Goal: Download file/media

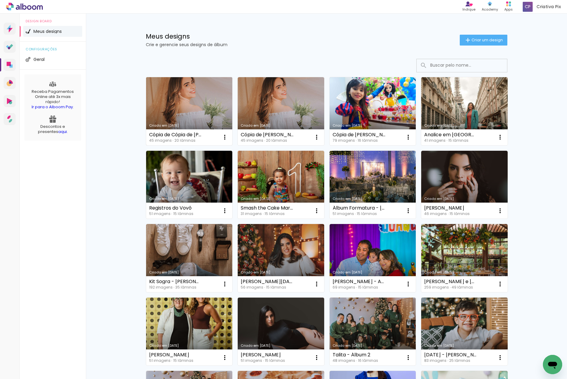
click at [197, 92] on link "Criado em [DATE]" at bounding box center [189, 111] width 86 height 68
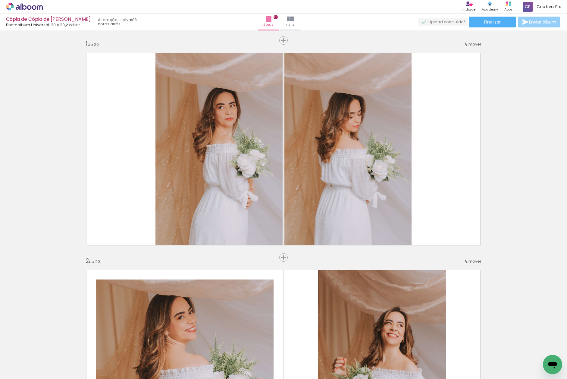
click at [549, 24] on span "Enviar álbum" at bounding box center [542, 22] width 27 height 4
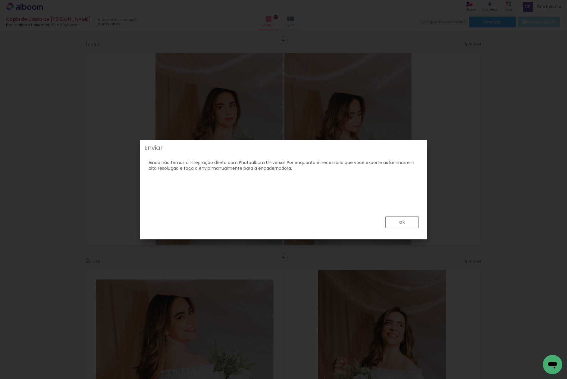
drag, startPoint x: 404, startPoint y: 224, endPoint x: 424, endPoint y: 168, distance: 59.9
click at [0, 0] on slot "ok" at bounding box center [0, 0] width 0 height 0
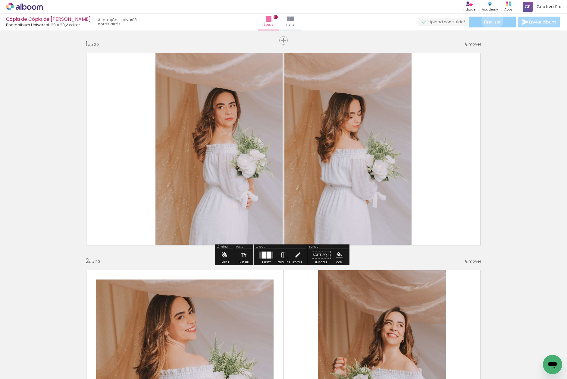
click at [490, 20] on span "Finalizar" at bounding box center [492, 22] width 17 height 4
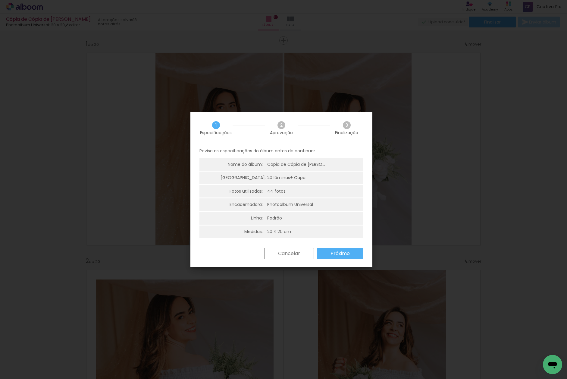
click at [0, 0] on slot "Próximo" at bounding box center [0, 0] width 0 height 0
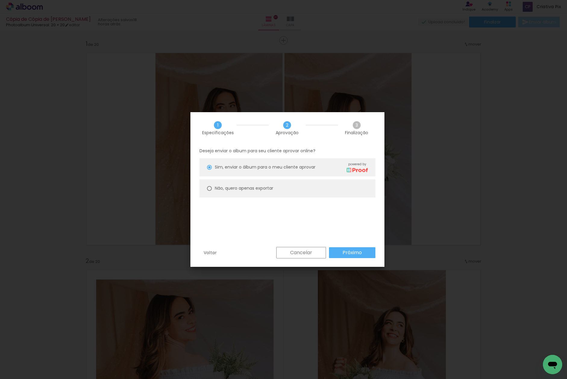
click at [0, 0] on slot "Não, quero apenas exportar" at bounding box center [0, 0] width 0 height 0
type paper-radio-button "on"
click at [0, 0] on slot "Próximo" at bounding box center [0, 0] width 0 height 0
type input "Alta, 300 DPI"
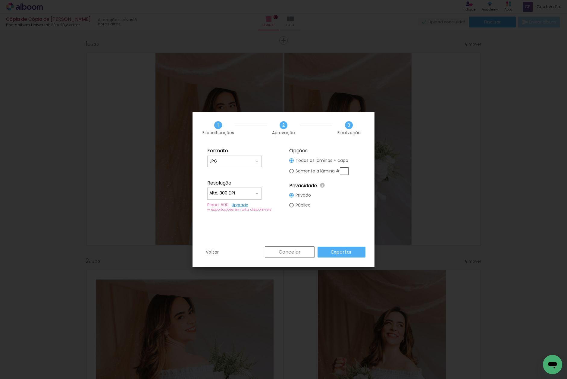
click at [0, 0] on slot "Exportar" at bounding box center [0, 0] width 0 height 0
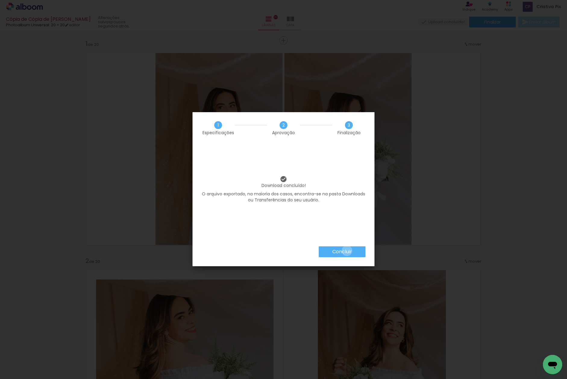
click at [0, 0] on slot "Concluir" at bounding box center [0, 0] width 0 height 0
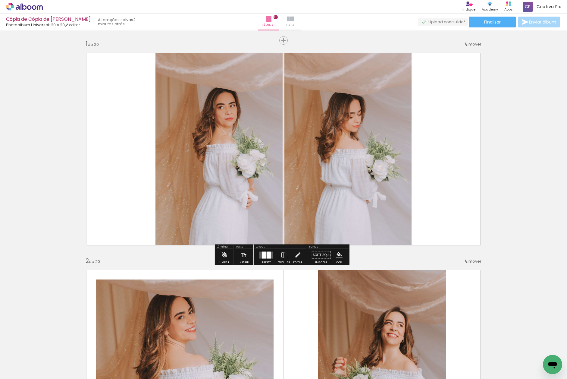
click at [294, 21] on iron-icon at bounding box center [290, 18] width 7 height 7
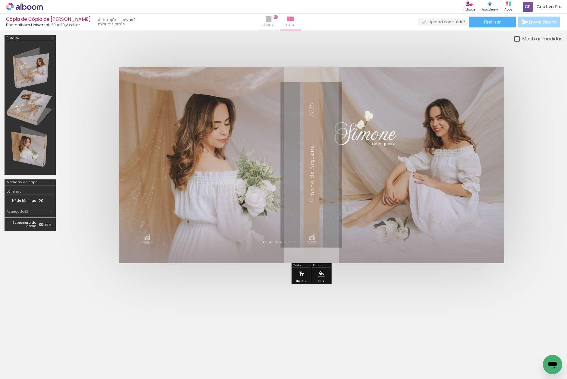
click at [277, 21] on paper-button "Lâminas 20" at bounding box center [268, 22] width 21 height 17
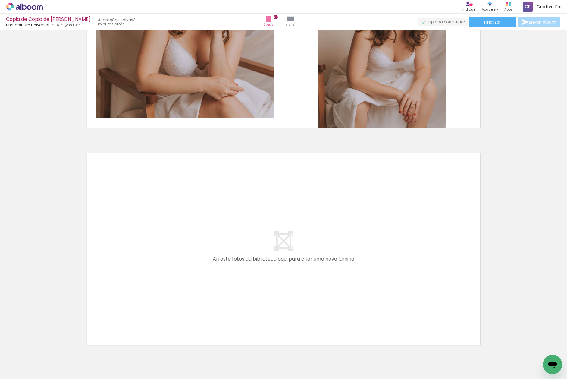
scroll to position [4269, 0]
